Goal: Find specific page/section

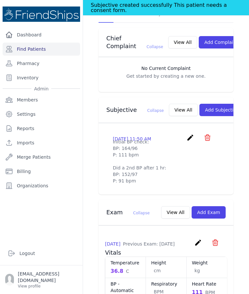
scroll to position [182, 0]
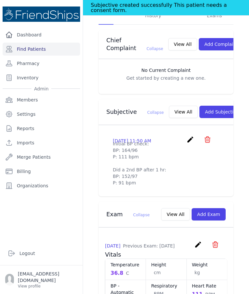
click at [172, 106] on button "View All" at bounding box center [183, 112] width 29 height 12
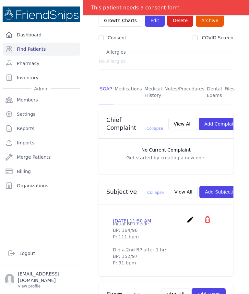
scroll to position [103, 0]
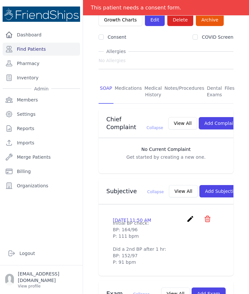
click at [169, 185] on button "View All" at bounding box center [183, 191] width 29 height 12
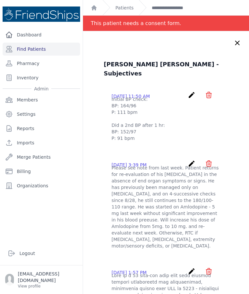
scroll to position [0, 0]
click at [182, 5] on link "**********" at bounding box center [175, 8] width 46 height 6
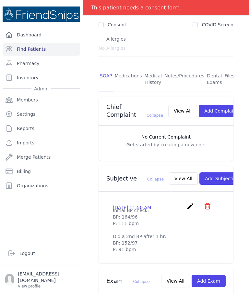
scroll to position [100, 0]
click at [41, 51] on link "Find Patients" at bounding box center [42, 49] width 78 height 13
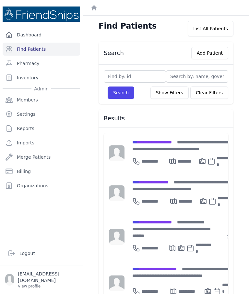
click at [157, 144] on span "**********" at bounding box center [152, 142] width 40 height 5
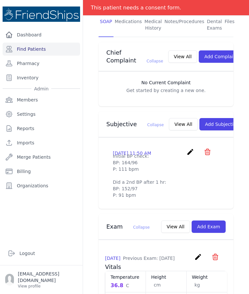
scroll to position [155, 0]
click at [169, 118] on button "View All" at bounding box center [183, 124] width 29 height 12
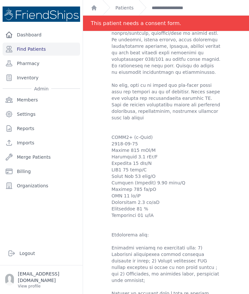
scroll to position [416, 0]
